Goal: Communication & Community: Answer question/provide support

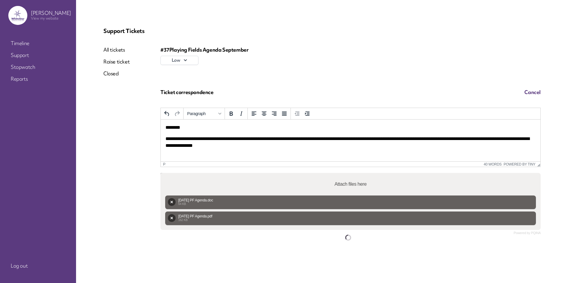
click at [524, 91] on span "Cancel" at bounding box center [532, 92] width 16 height 7
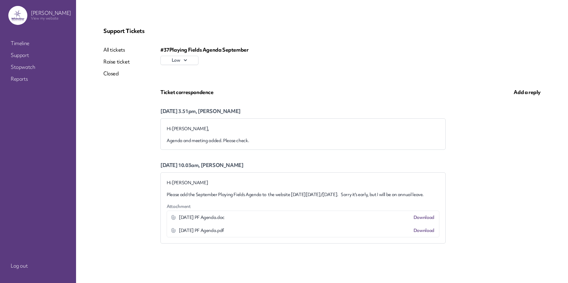
click at [525, 92] on span "Add a reply" at bounding box center [526, 92] width 27 height 7
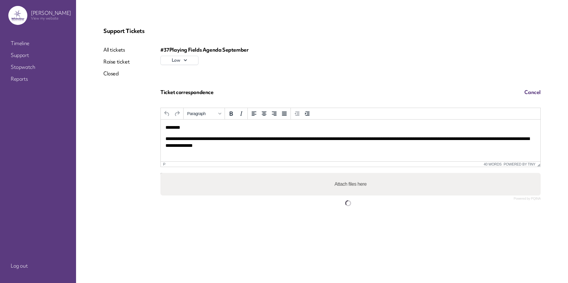
click at [524, 91] on span "Cancel" at bounding box center [532, 92] width 16 height 7
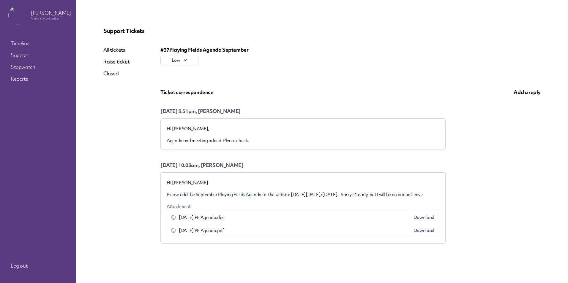
click at [518, 91] on span "Add a reply" at bounding box center [526, 92] width 27 height 7
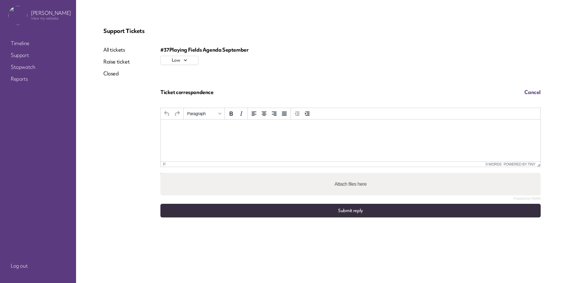
click at [338, 182] on label "Attach files here" at bounding box center [350, 184] width 37 height 12
click at [338, 175] on input "Attach files here" at bounding box center [350, 174] width 380 height 2
type input "**********"
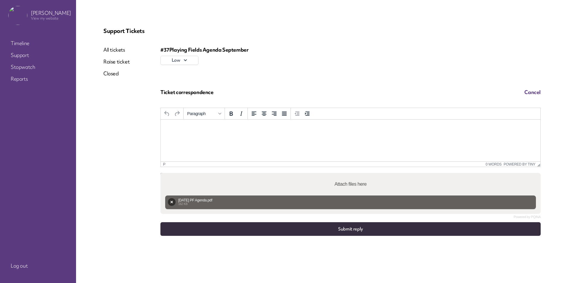
click at [344, 186] on label "Attach files here" at bounding box center [350, 184] width 37 height 12
click at [344, 175] on input "Attach files here" at bounding box center [350, 174] width 380 height 2
type input "**********"
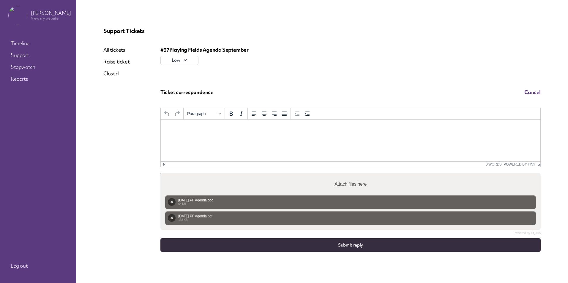
click at [182, 132] on html at bounding box center [351, 128] width 380 height 16
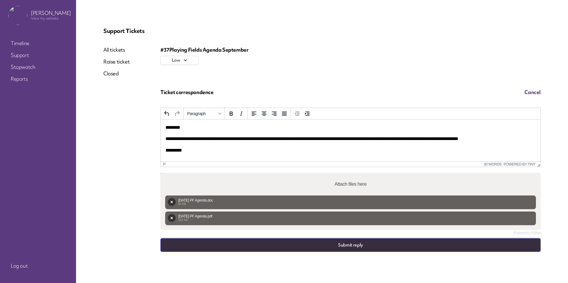
click at [334, 245] on button "Submit reply" at bounding box center [350, 245] width 380 height 14
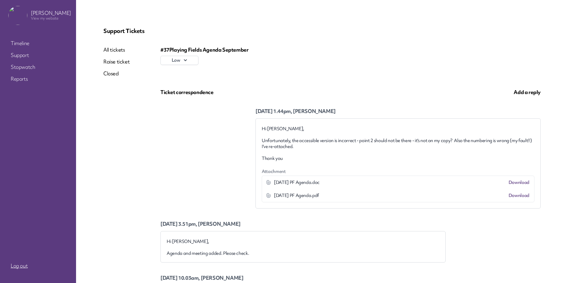
click at [14, 267] on link "Log out" at bounding box center [37, 266] width 59 height 11
